Goal: Information Seeking & Learning: Learn about a topic

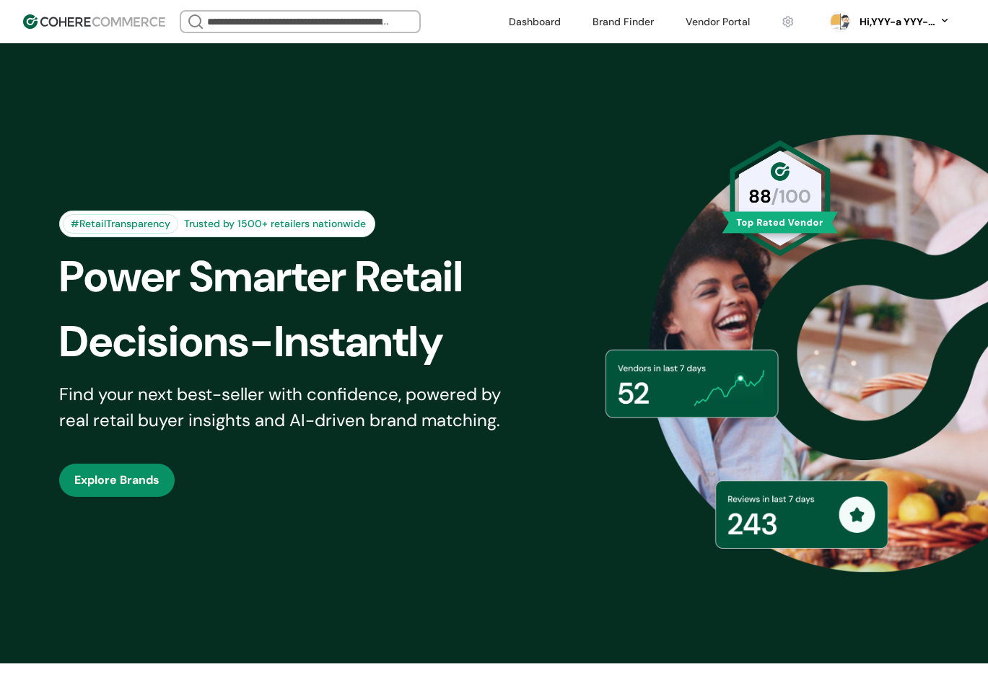
click at [618, 26] on link at bounding box center [623, 22] width 79 height 22
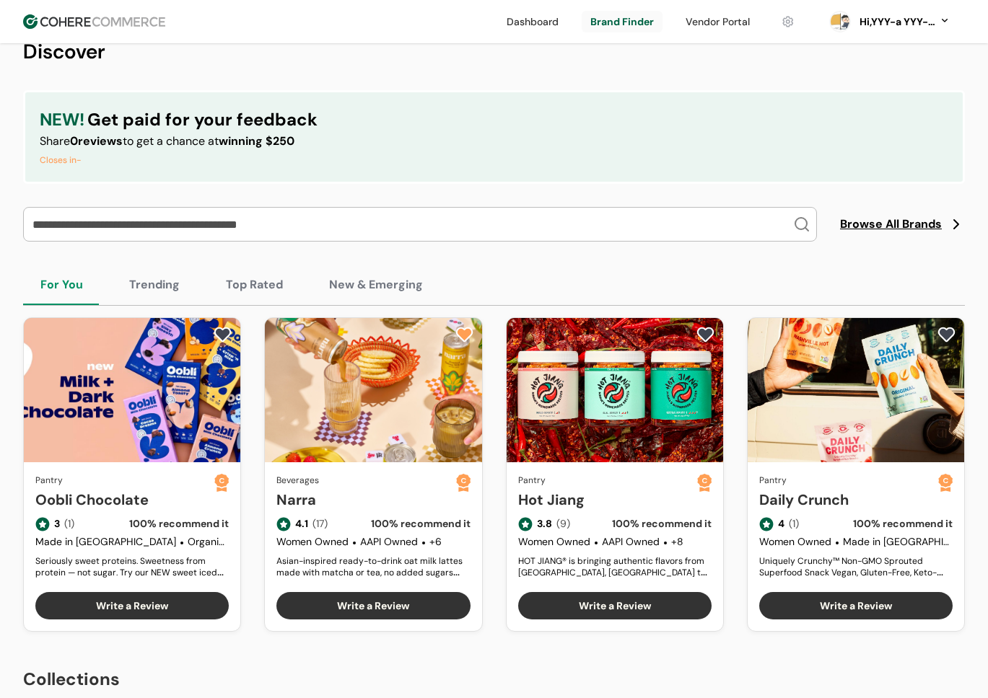
scroll to position [359, 0]
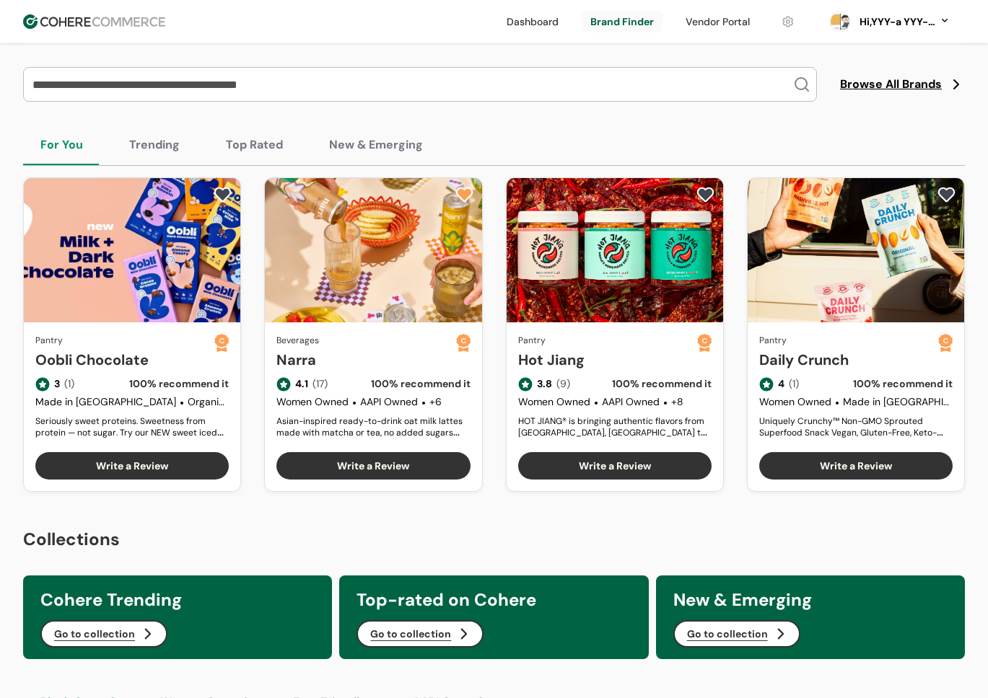
click at [258, 141] on button "Top Rated" at bounding box center [255, 145] width 92 height 40
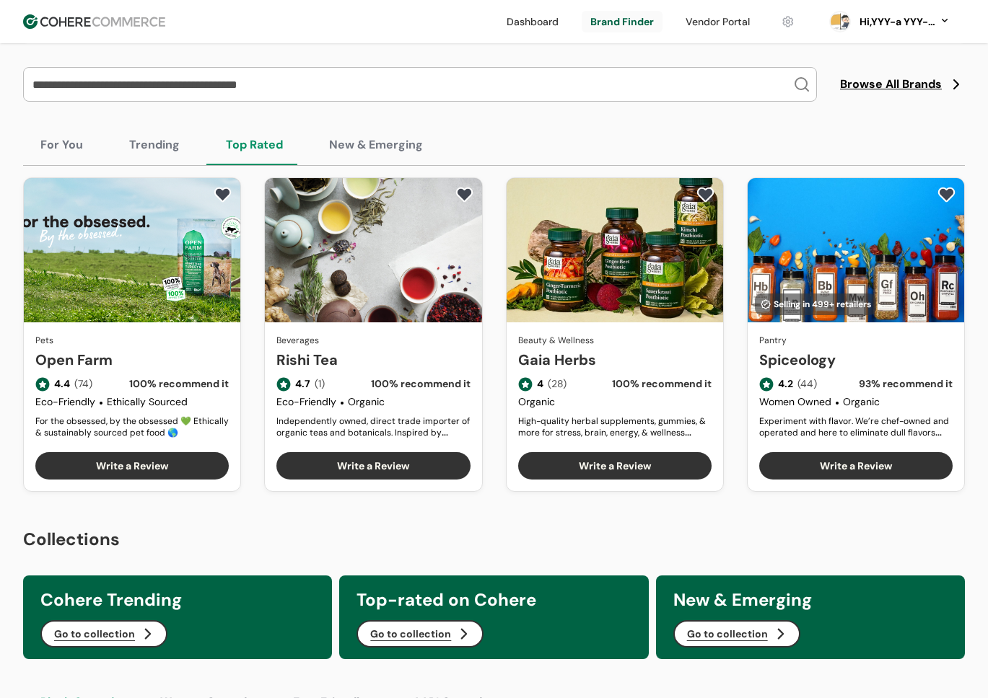
click at [380, 349] on link "Rishi Tea" at bounding box center [372, 360] width 193 height 22
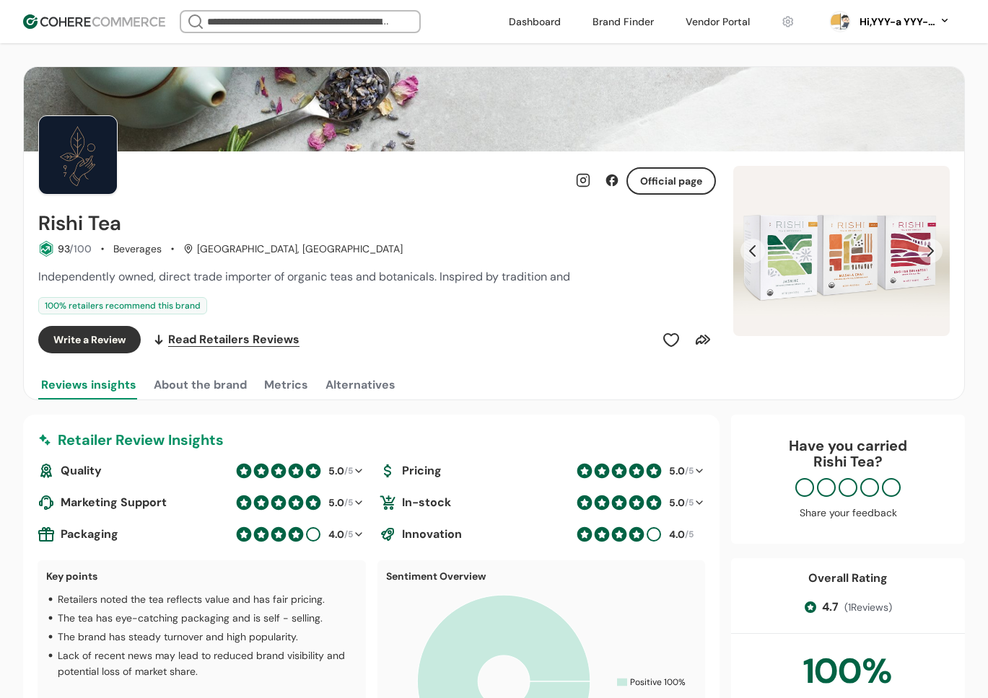
click at [395, 310] on div "100 % retailers recommend this brand" at bounding box center [376, 305] width 677 height 17
click at [222, 18] on input "search" at bounding box center [300, 22] width 193 height 20
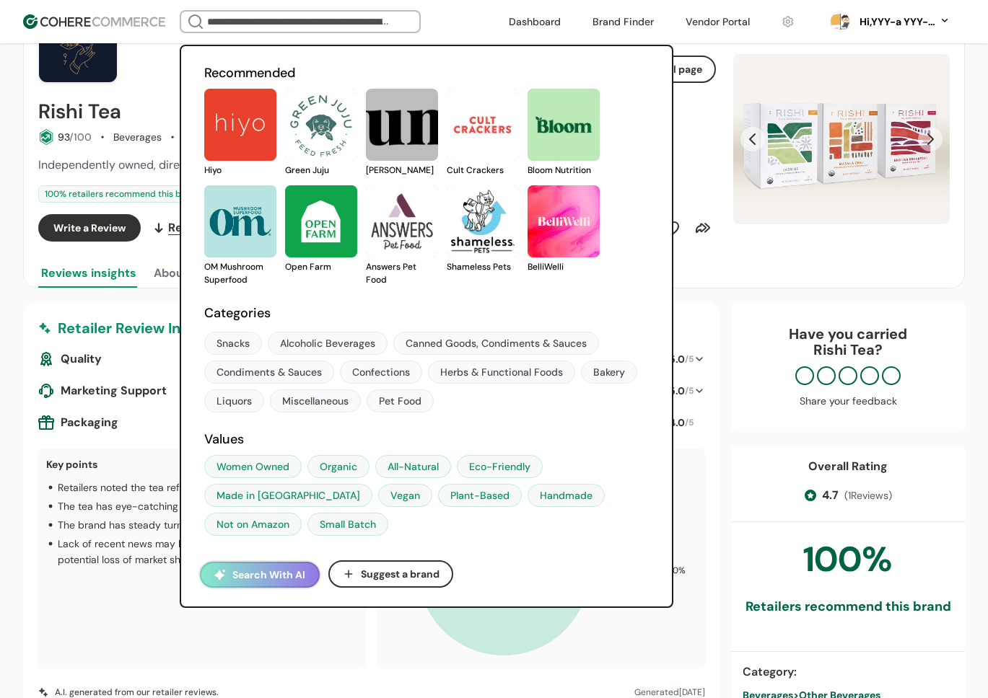
scroll to position [103, 0]
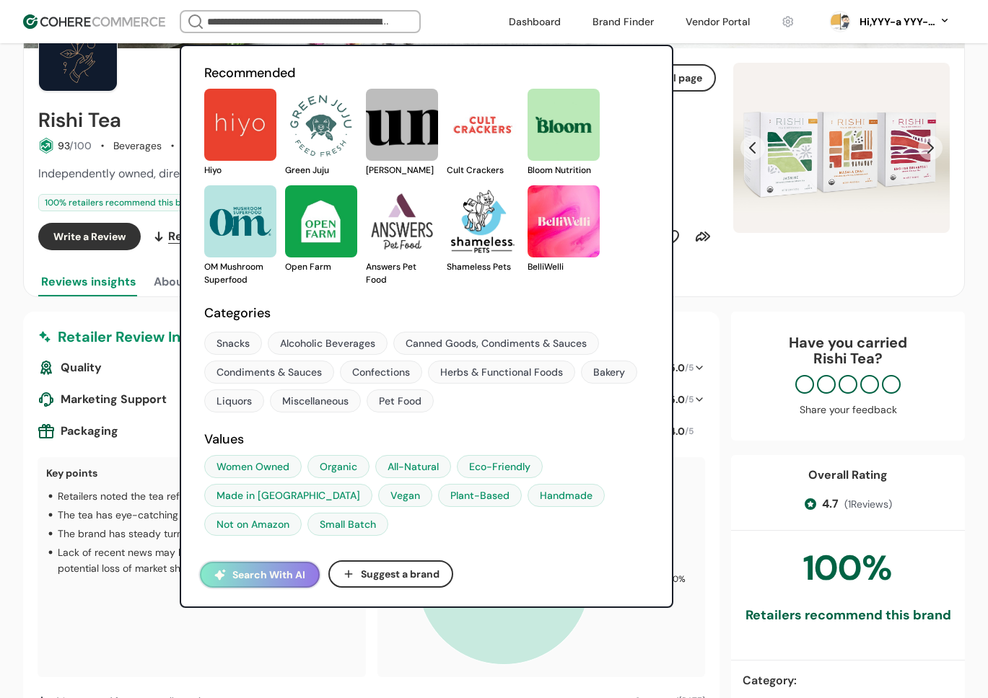
click at [447, 273] on link at bounding box center [447, 273] width 0 height 0
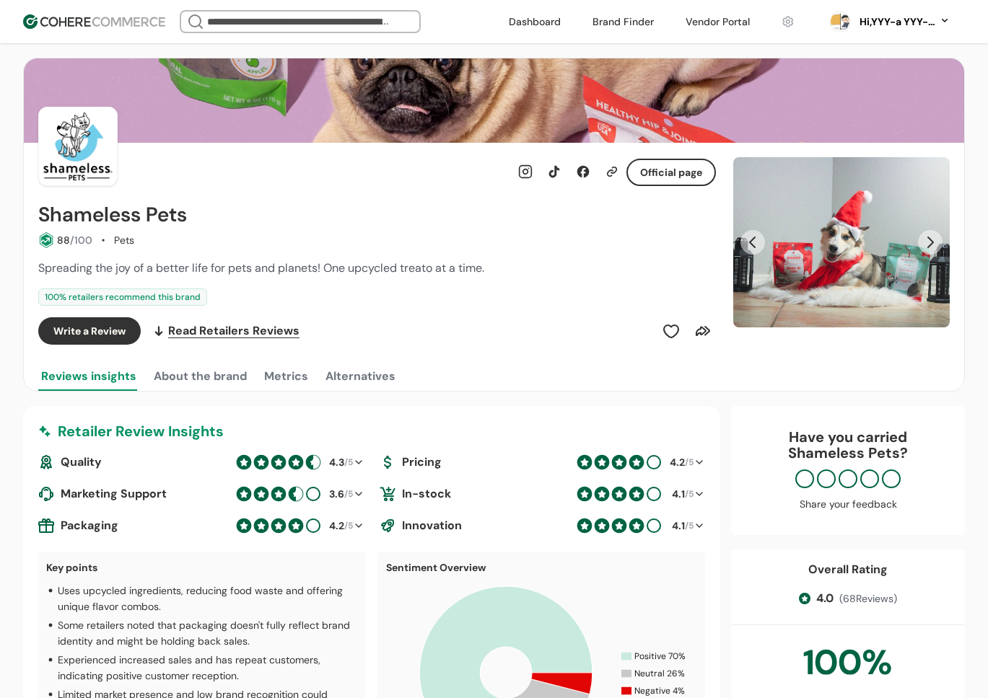
scroll to position [10, 0]
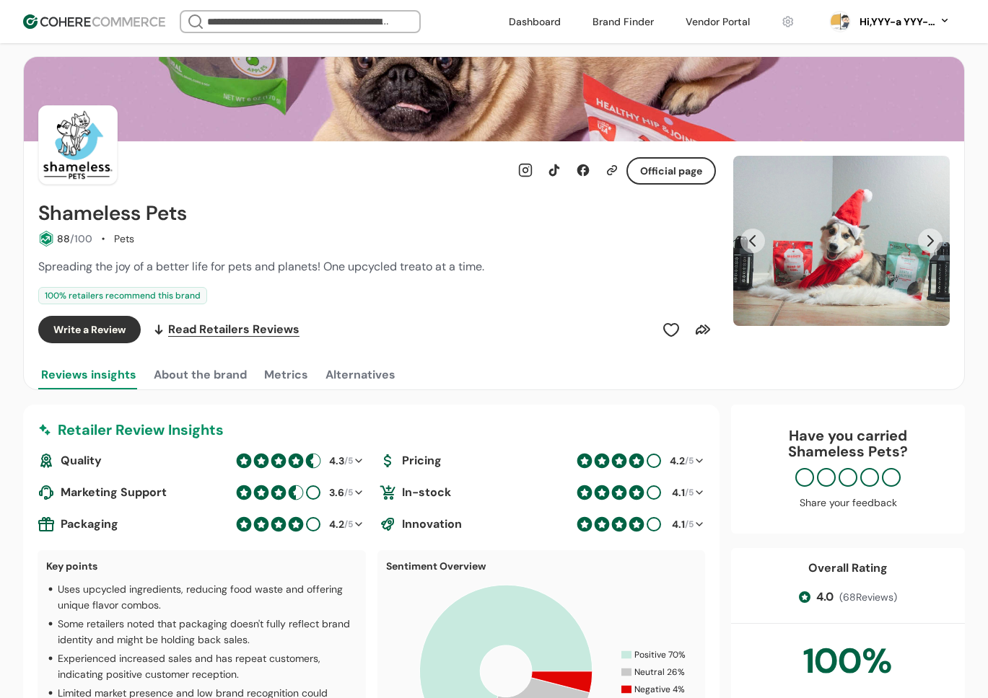
click at [417, 316] on div "Write a Review Read Retailers Reviews" at bounding box center [376, 329] width 677 height 27
click at [379, 295] on div "100 % retailers recommend this brand" at bounding box center [376, 295] width 677 height 17
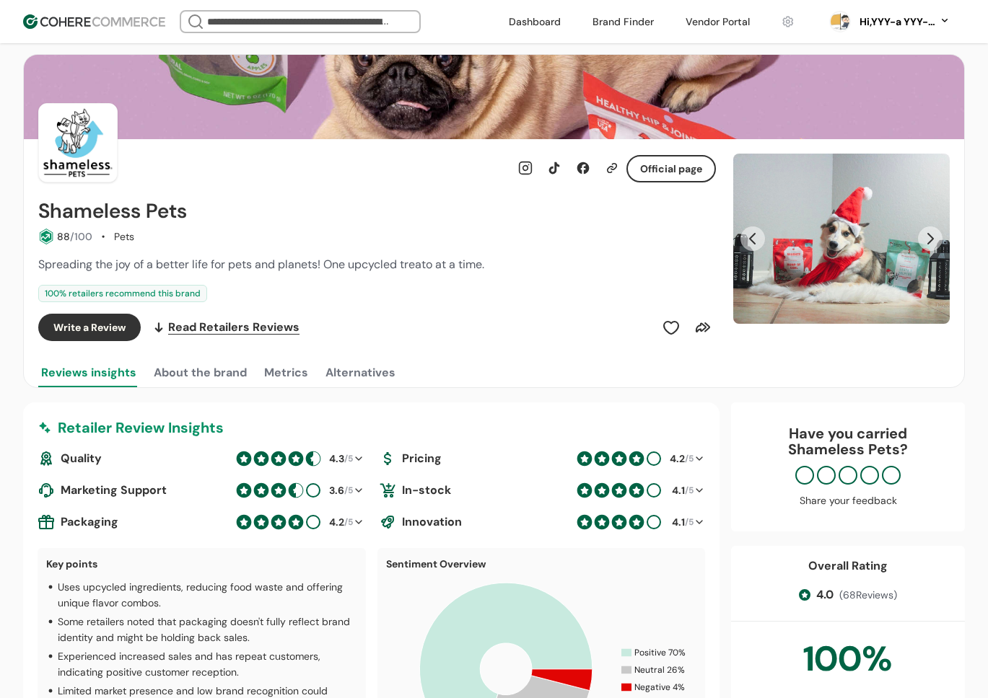
scroll to position [15, 0]
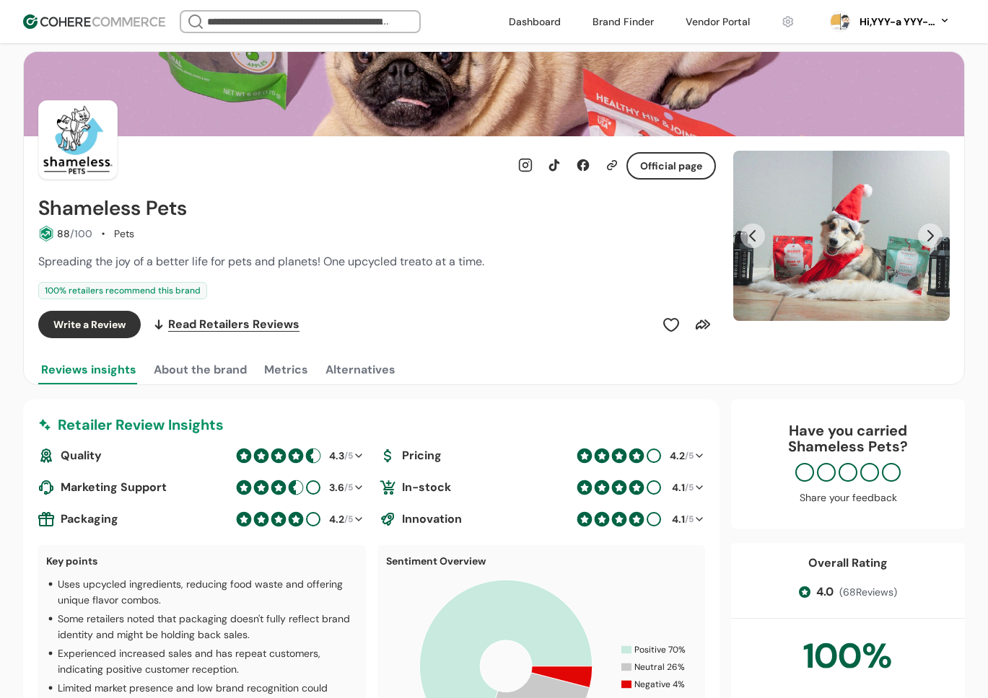
click at [457, 282] on div "100 % retailers recommend this brand" at bounding box center [376, 290] width 677 height 17
